Goal: Task Accomplishment & Management: Manage account settings

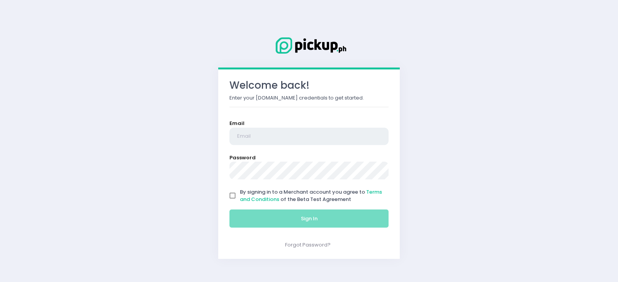
type input "[EMAIL_ADDRESS][DOMAIN_NAME]"
click at [230, 197] on input "By signing in to a Merchant account you agree to Terms and Conditions of the Be…" at bounding box center [232, 195] width 15 height 15
checkbox input "true"
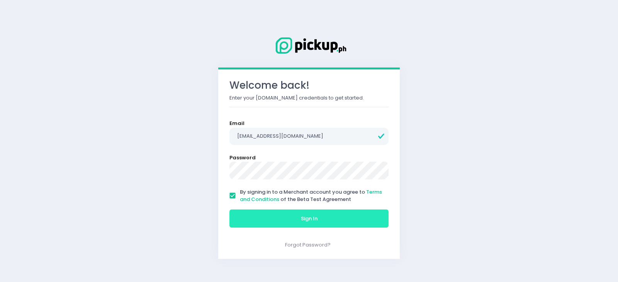
click at [265, 216] on button "Sign In" at bounding box center [308, 219] width 159 height 19
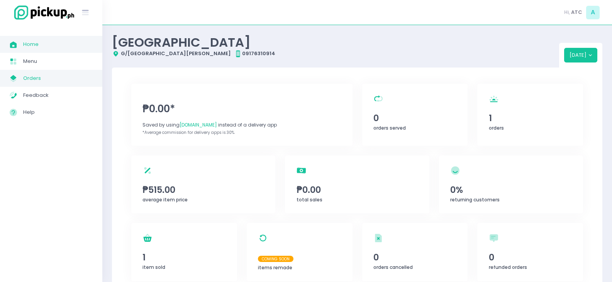
click at [31, 76] on span "Orders" at bounding box center [58, 78] width 70 height 10
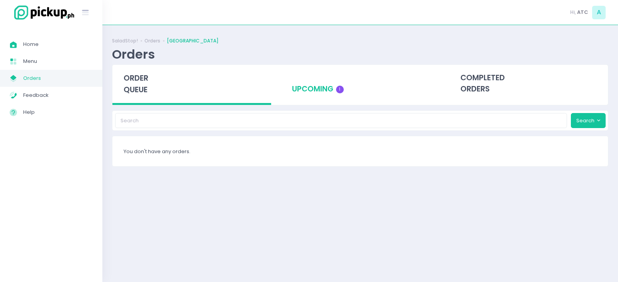
click at [302, 93] on div "upcoming 1" at bounding box center [360, 84] width 159 height 38
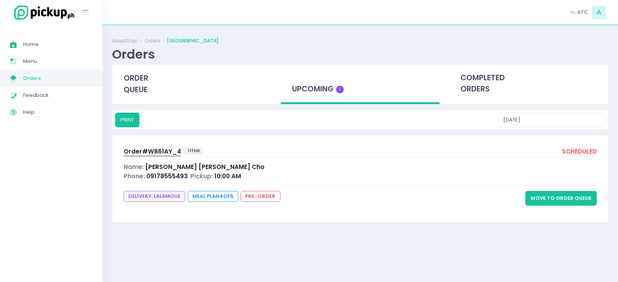
click at [568, 199] on button "Move to Order Queue" at bounding box center [560, 198] width 71 height 15
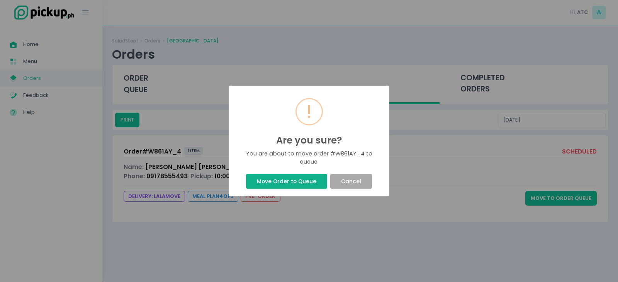
click at [289, 182] on button "Move Order to Queue" at bounding box center [286, 181] width 81 height 15
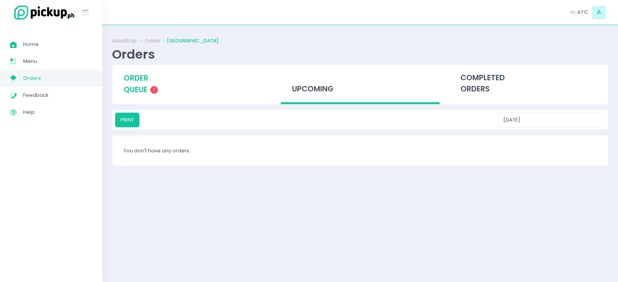
click at [133, 87] on span "order queue" at bounding box center [136, 84] width 25 height 22
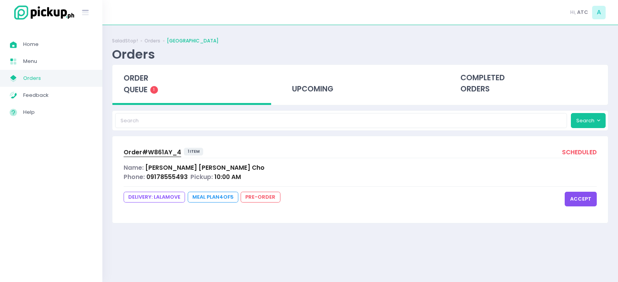
click at [576, 198] on button "accept" at bounding box center [581, 199] width 32 height 15
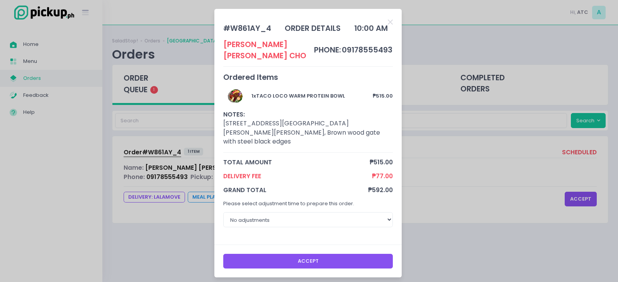
click at [339, 254] on button "Accept" at bounding box center [308, 261] width 170 height 15
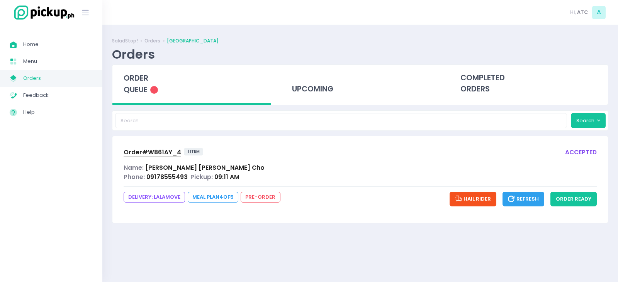
click at [475, 202] on span "Hail Rider" at bounding box center [473, 198] width 36 height 7
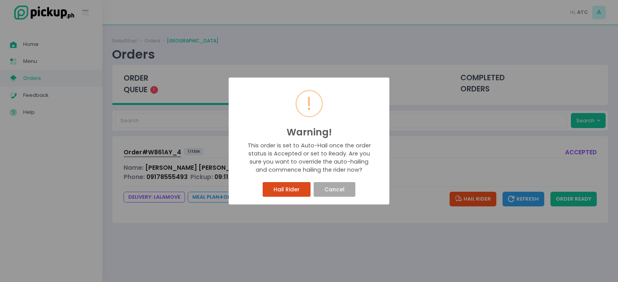
click at [287, 188] on button "Hail Rider" at bounding box center [287, 189] width 48 height 15
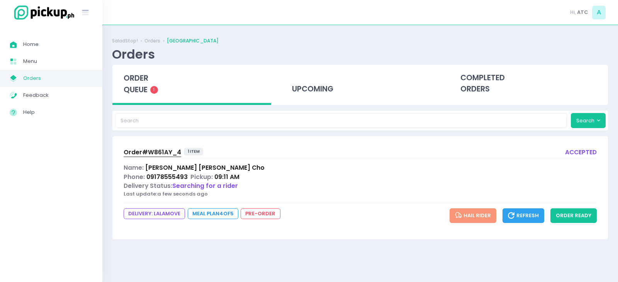
click at [139, 84] on div "order queue 1" at bounding box center [191, 85] width 159 height 40
click at [578, 215] on button "order ready" at bounding box center [573, 216] width 46 height 15
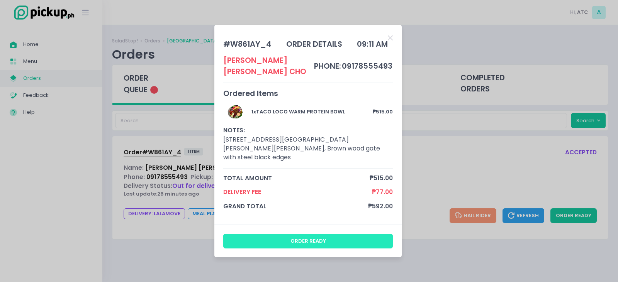
click at [282, 234] on button "order ready" at bounding box center [308, 241] width 170 height 15
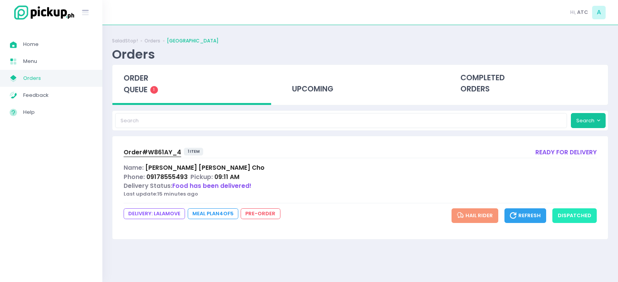
click at [575, 220] on button "dispatched" at bounding box center [574, 216] width 44 height 15
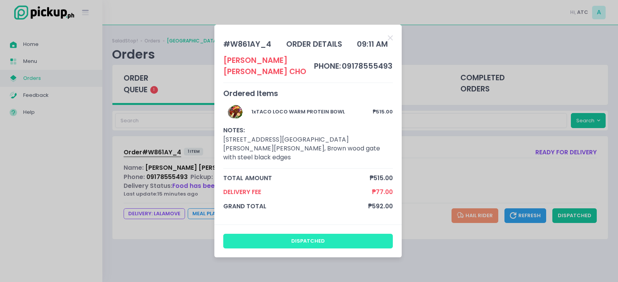
click at [326, 234] on button "dispatched" at bounding box center [308, 241] width 170 height 15
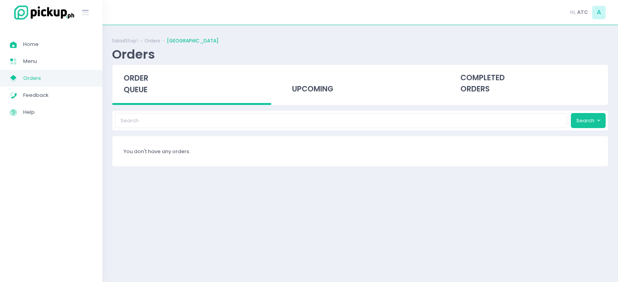
click at [133, 90] on span "order queue" at bounding box center [136, 84] width 25 height 22
click at [478, 89] on div "completed orders" at bounding box center [528, 84] width 159 height 38
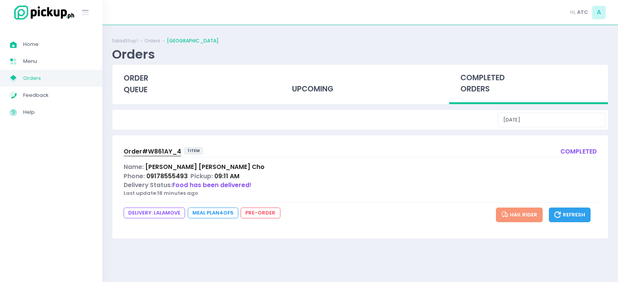
click at [151, 151] on span "Order# W861AY_4" at bounding box center [153, 152] width 58 height 8
